Goal: Transaction & Acquisition: Purchase product/service

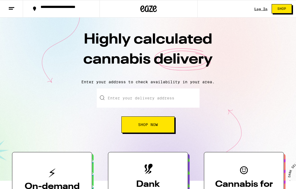
click at [260, 8] on div "Log In" at bounding box center [260, 9] width 13 height 4
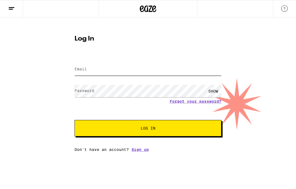
click at [165, 71] on input "Email" at bounding box center [147, 69] width 147 height 12
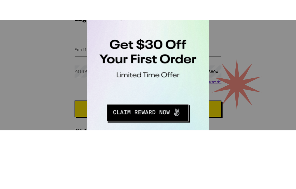
type input "[EMAIL_ADDRESS][DOMAIN_NAME]"
click at [278, 33] on div at bounding box center [148, 75] width 296 height 150
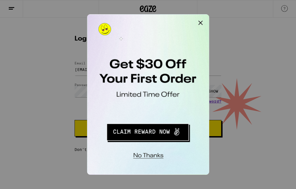
click at [128, 100] on button "No thanks" at bounding box center [123, 102] width 40 height 11
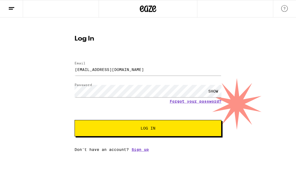
click at [151, 130] on span "Log In" at bounding box center [147, 128] width 15 height 4
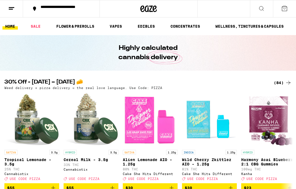
click at [42, 9] on div "**********" at bounding box center [64, 9] width 53 height 8
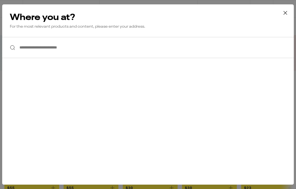
click at [101, 50] on input "**********" at bounding box center [147, 47] width 291 height 21
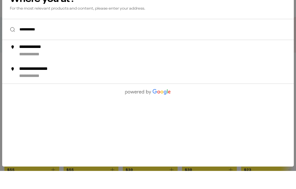
click at [33, 70] on div "**********" at bounding box center [36, 73] width 34 height 6
type input "**********"
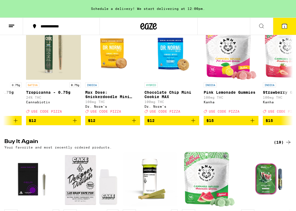
scroll to position [0, 511]
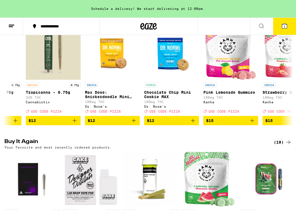
click at [230, 123] on span "$15" at bounding box center [230, 120] width 49 height 7
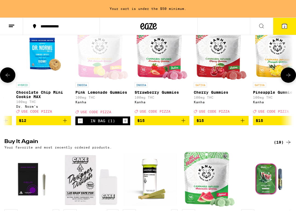
scroll to position [0, 639]
click at [81, 124] on icon "Decrement" at bounding box center [80, 120] width 5 height 7
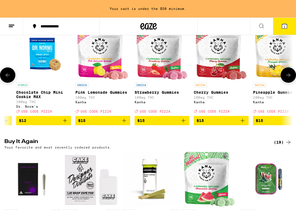
click at [159, 124] on span "$15" at bounding box center [161, 120] width 49 height 7
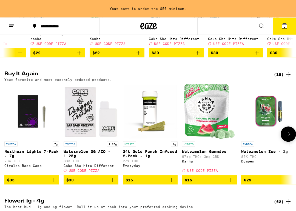
scroll to position [153, 0]
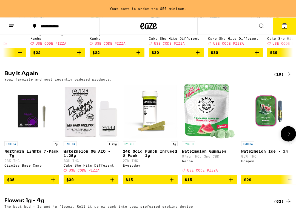
click at [46, 184] on button "$35" at bounding box center [31, 179] width 55 height 9
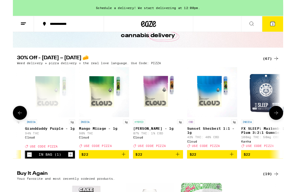
scroll to position [0, 2179]
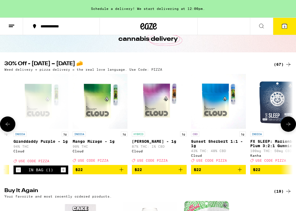
click at [100, 173] on span "$22" at bounding box center [99, 169] width 49 height 7
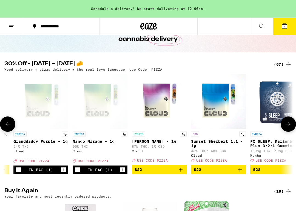
click at [19, 173] on icon "Decrement" at bounding box center [18, 169] width 5 height 7
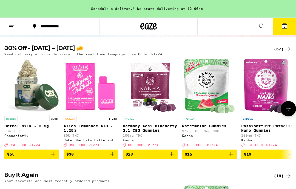
scroll to position [0, 0]
click at [284, 48] on div "(67)" at bounding box center [282, 49] width 18 height 7
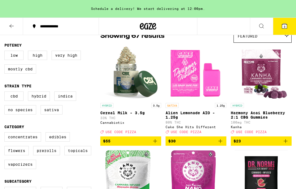
click at [287, 97] on img "Open page for Harmony Acai Blueberry 2:1 CBG Gummies from Kanha" at bounding box center [260, 72] width 53 height 55
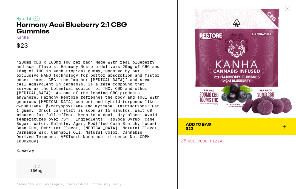
click at [288, 8] on icon at bounding box center [286, 8] width 5 height 5
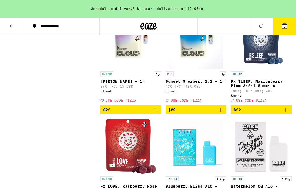
scroll to position [1424, 0]
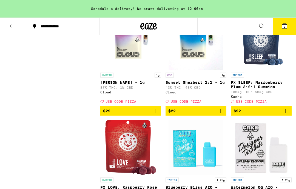
click at [287, 24] on icon at bounding box center [284, 26] width 7 height 7
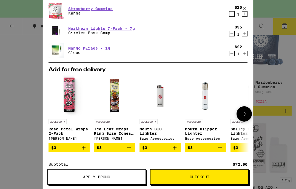
scroll to position [34, 0]
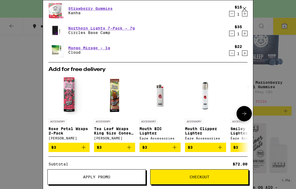
click at [235, 96] on img "Open page for Smiley BIC Lighter from Eaze Accessories" at bounding box center [251, 95] width 32 height 41
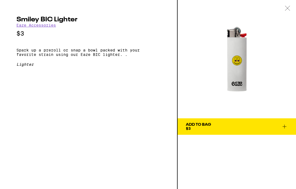
click at [291, 9] on div at bounding box center [287, 8] width 17 height 17
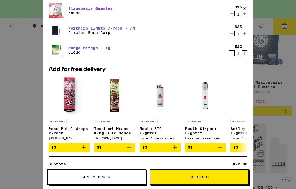
click at [25, 128] on div "Your Cart Schedule a delivery! We start delivering at 12:00pm. Strawberry Gummi…" at bounding box center [148, 94] width 296 height 189
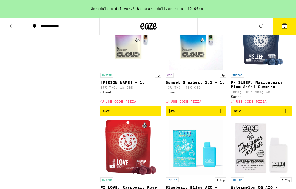
click at [121, 114] on span "$22" at bounding box center [130, 111] width 55 height 7
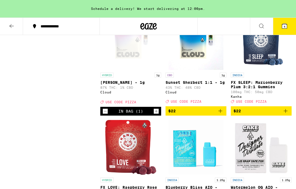
click at [283, 30] on button "4" at bounding box center [284, 26] width 23 height 17
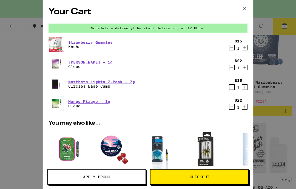
click at [93, 178] on span "Apply Promo" at bounding box center [96, 177] width 27 height 4
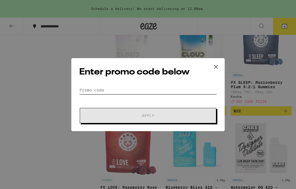
click at [163, 87] on input "Promo Code" at bounding box center [147, 90] width 137 height 8
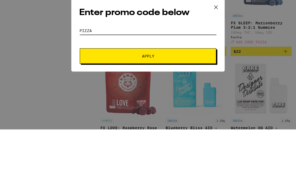
type input "Pizza"
click at [151, 114] on span "Apply" at bounding box center [148, 116] width 12 height 4
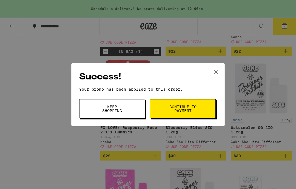
click at [185, 111] on span "Continue to payment" at bounding box center [183, 109] width 28 height 8
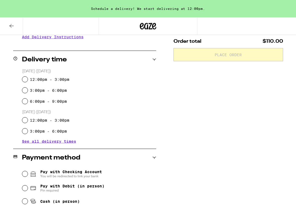
scroll to position [120, 0]
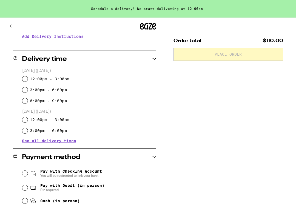
click at [27, 91] on input "3:00pm - 6:00pm" at bounding box center [24, 89] width 5 height 5
radio input "true"
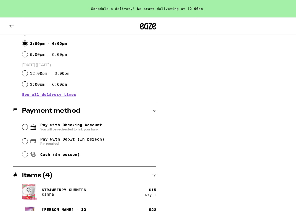
scroll to position [169, 0]
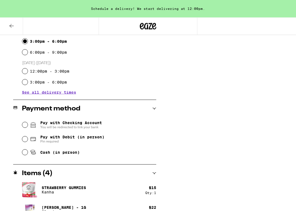
click at [27, 141] on input "Pay with Debit (in person) Pin required" at bounding box center [24, 138] width 5 height 5
radio input "true"
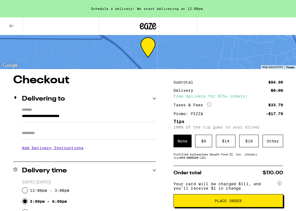
scroll to position [15, 0]
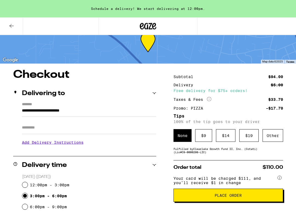
click at [204, 139] on div "$ 9" at bounding box center [203, 135] width 17 height 13
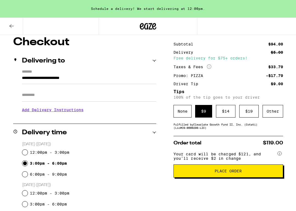
scroll to position [51, 0]
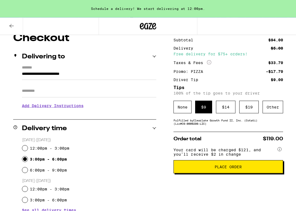
click at [229, 169] on span "Place Order" at bounding box center [227, 167] width 27 height 4
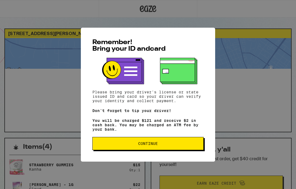
click at [147, 145] on span "Continue" at bounding box center [148, 144] width 20 height 4
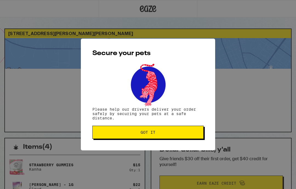
click at [151, 134] on span "Got it" at bounding box center [147, 132] width 15 height 4
